Goal: Navigation & Orientation: Find specific page/section

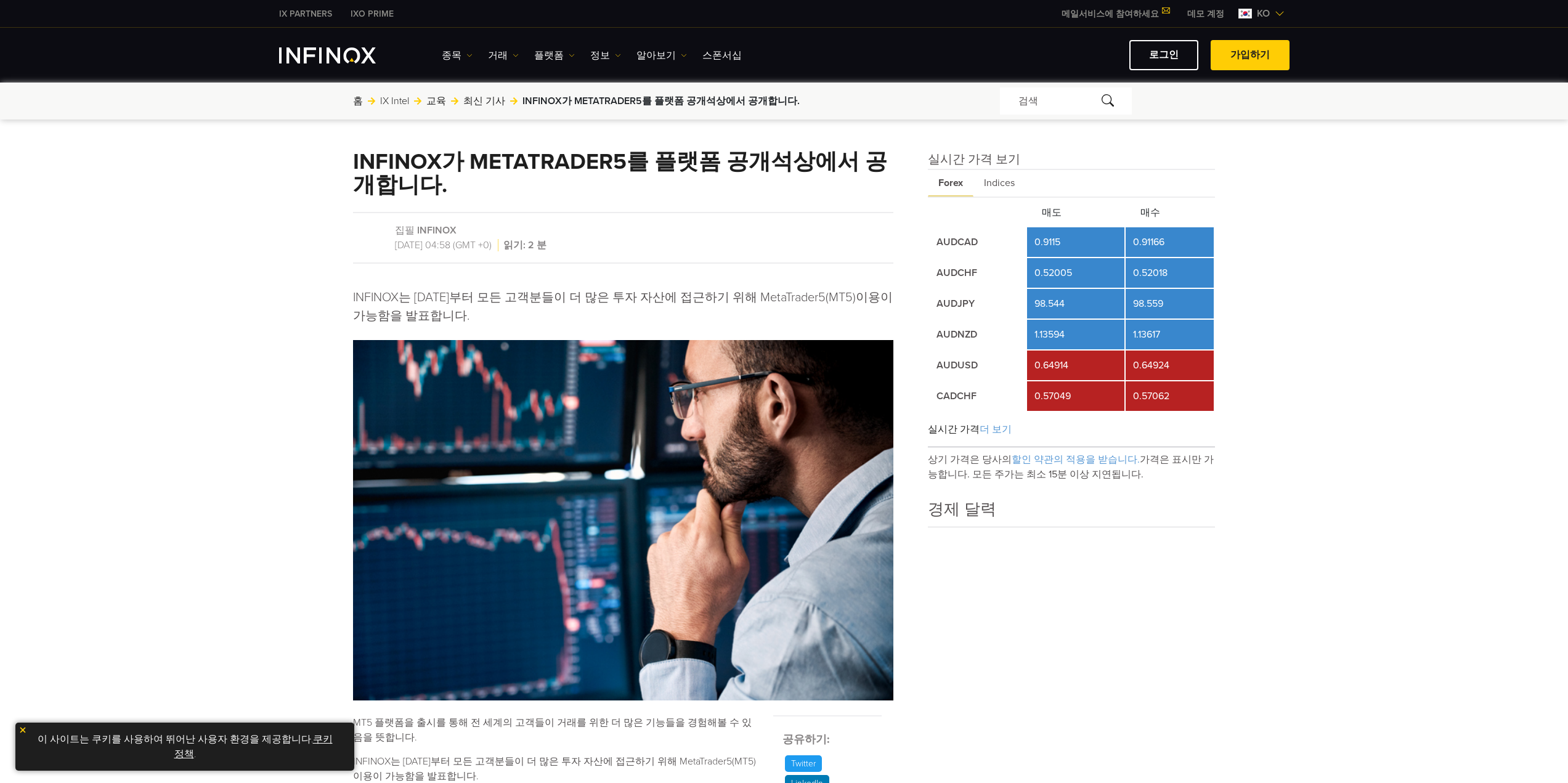
click at [327, 63] on img "INFINOX Logo" at bounding box center [327, 55] width 97 height 16
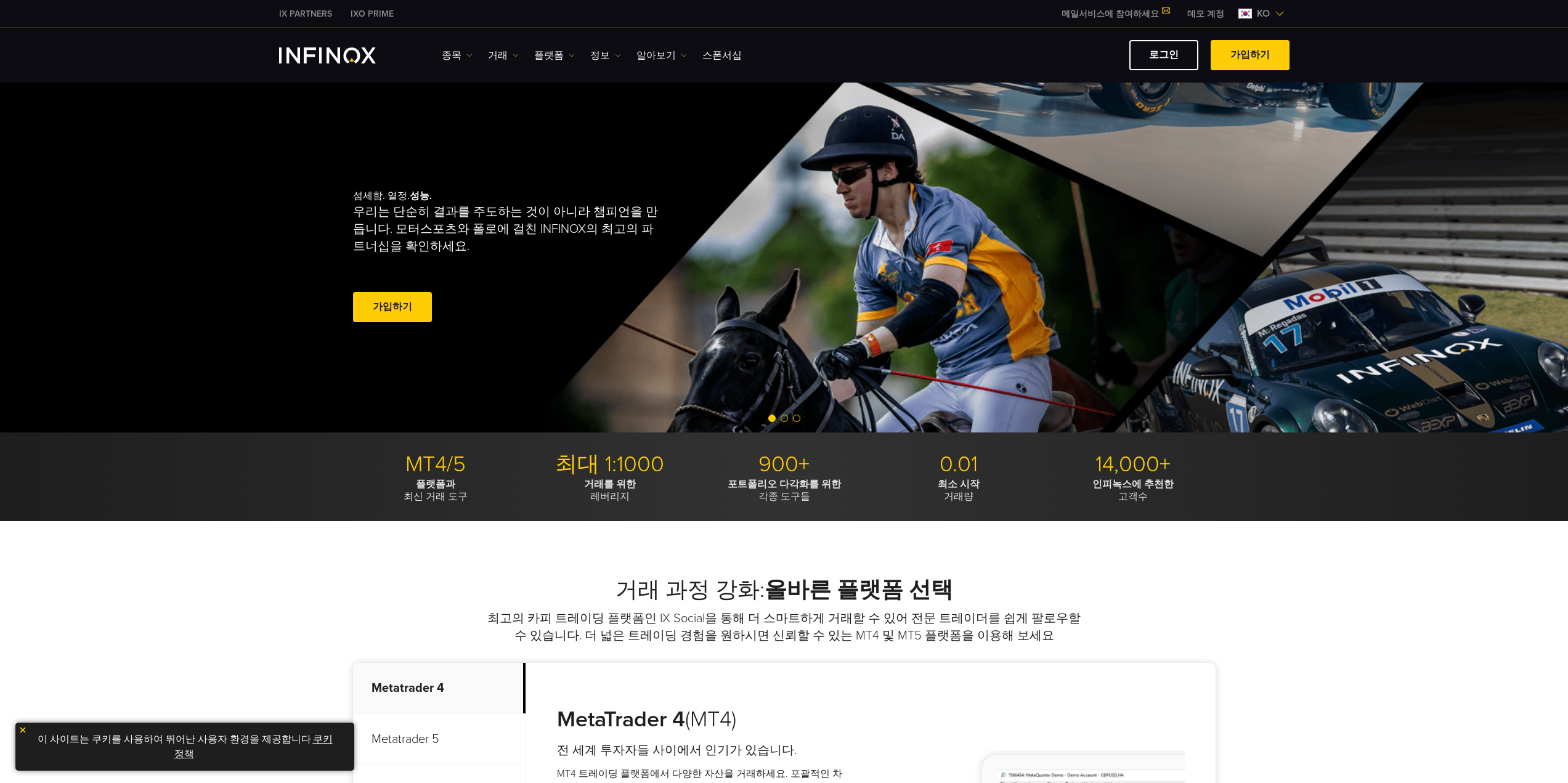
click at [1148, 72] on div "종목 기업 계정" at bounding box center [784, 55] width 1568 height 55
click at [1157, 43] on link "로그인" at bounding box center [1163, 55] width 69 height 30
